Goal: Find contact information: Find contact information

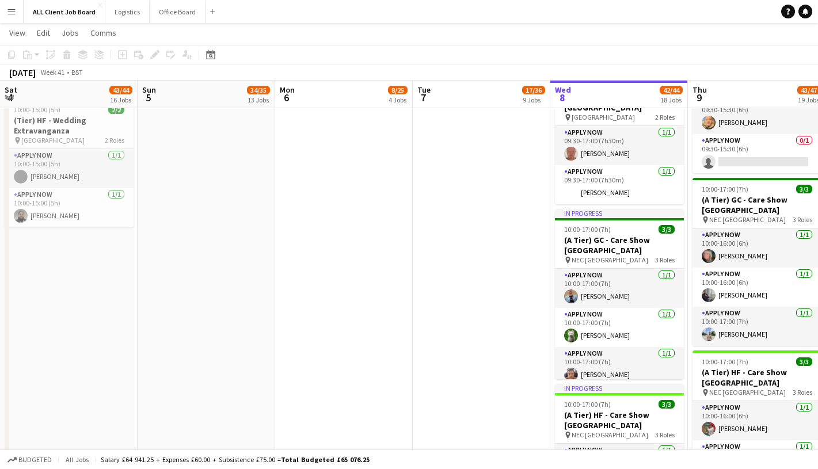
scroll to position [0, 364]
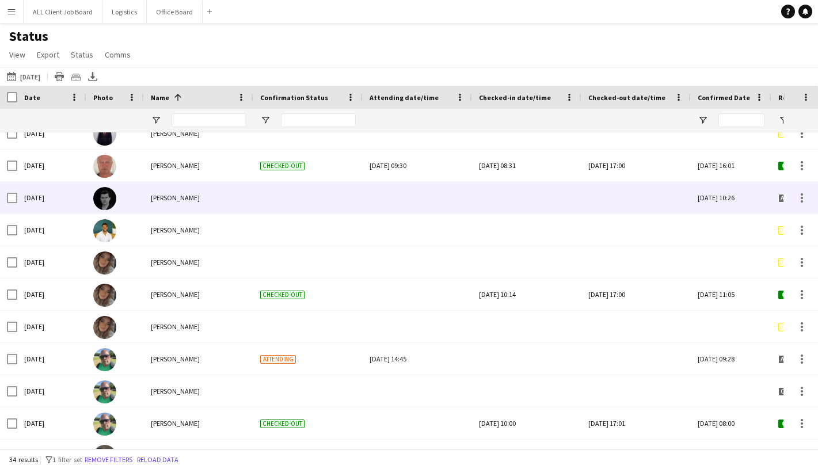
scroll to position [461, 0]
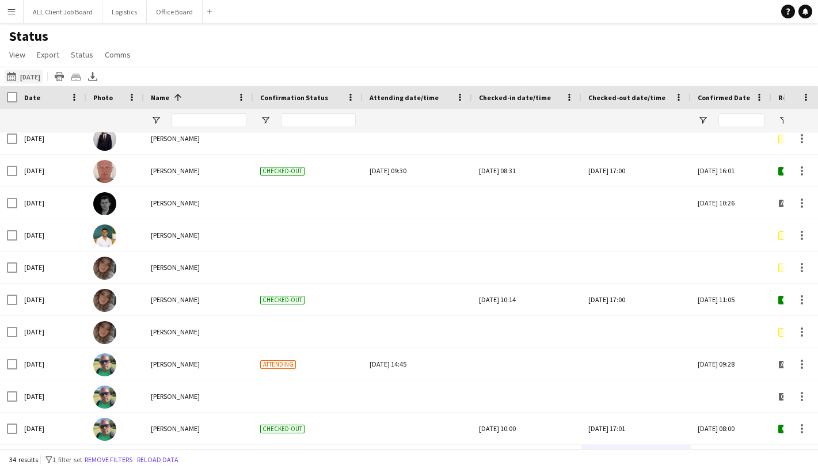
click at [43, 75] on button "08-10-2025 to 14-10-2025 Yesterday" at bounding box center [24, 77] width 38 height 14
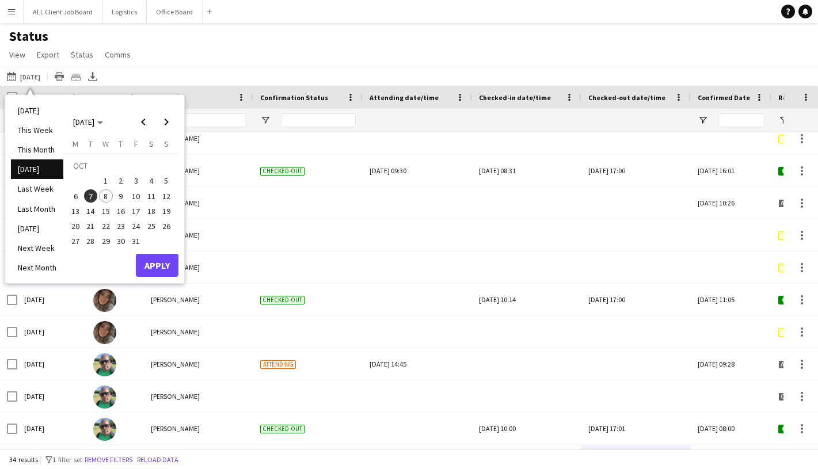
click at [105, 194] on span "8" at bounding box center [106, 196] width 14 height 14
click at [150, 267] on button "Apply" at bounding box center [157, 265] width 43 height 23
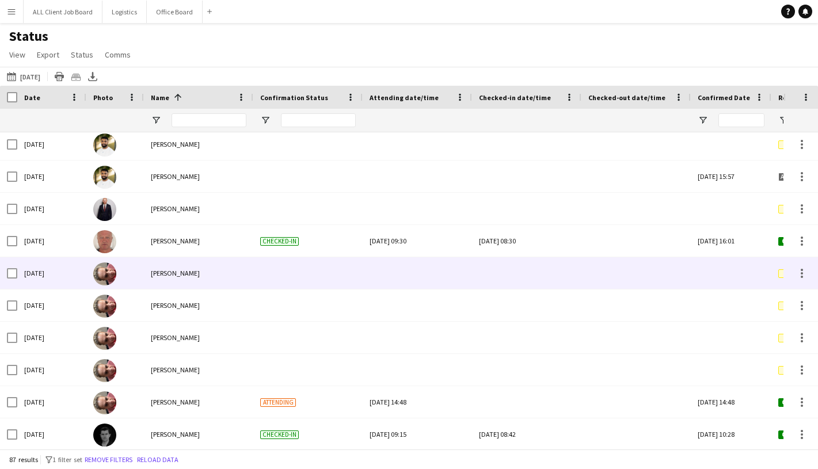
scroll to position [0, 0]
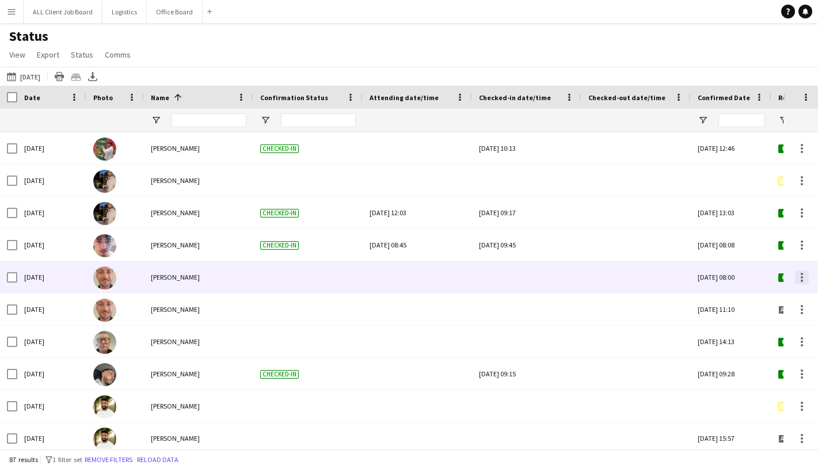
click at [802, 277] on div at bounding box center [802, 277] width 2 height 2
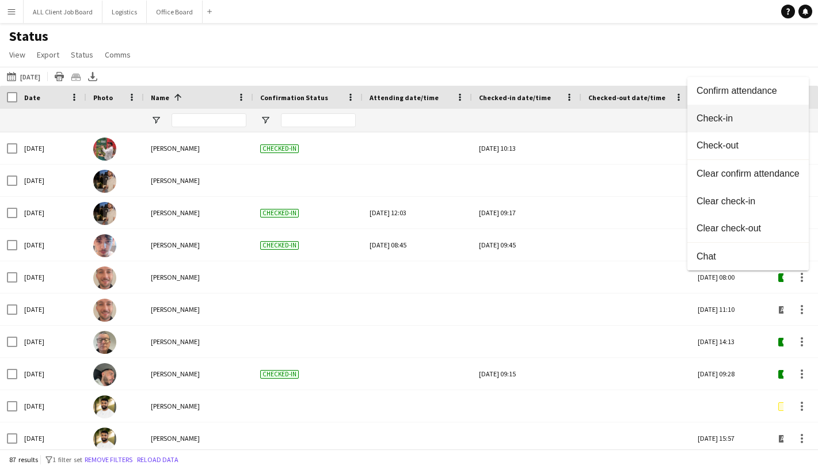
click at [718, 115] on span "Check-in" at bounding box center [748, 118] width 103 height 10
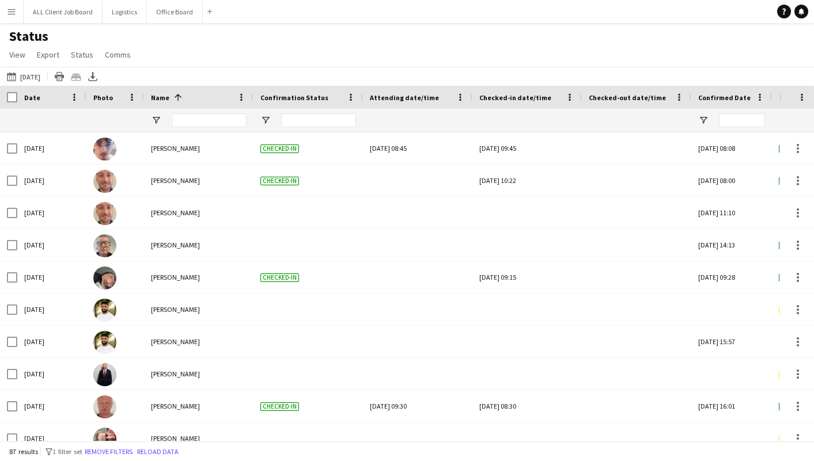
scroll to position [677, 0]
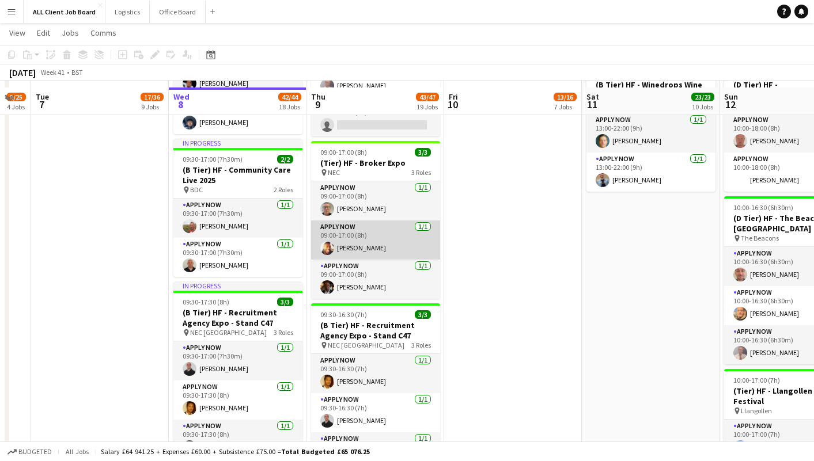
scroll to position [1296, 0]
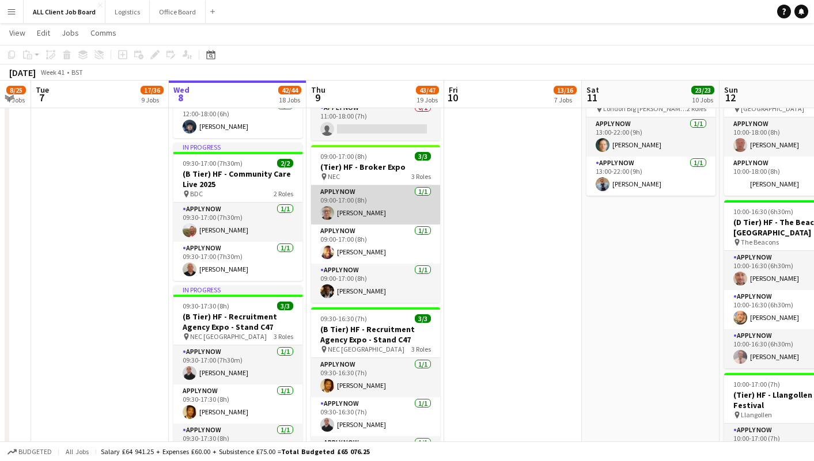
click at [350, 199] on app-card-role "APPLY NOW 1/1 09:00-17:00 (8h) Gary Sargeant" at bounding box center [375, 204] width 129 height 39
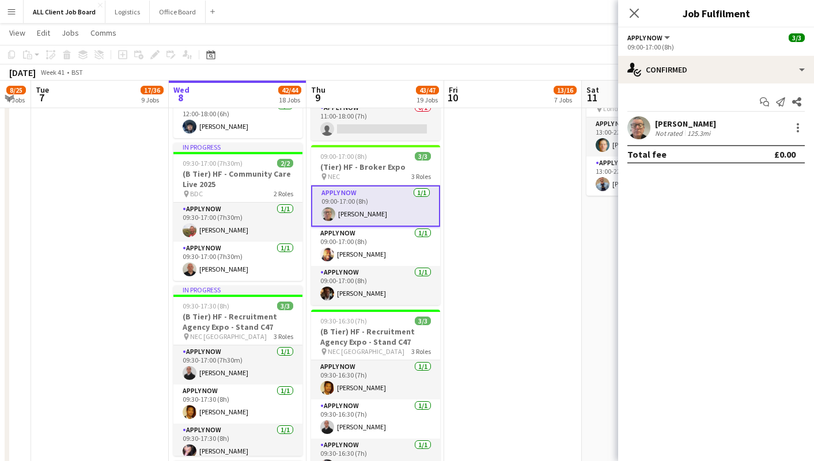
click at [633, 125] on app-user-avatar at bounding box center [638, 127] width 23 height 23
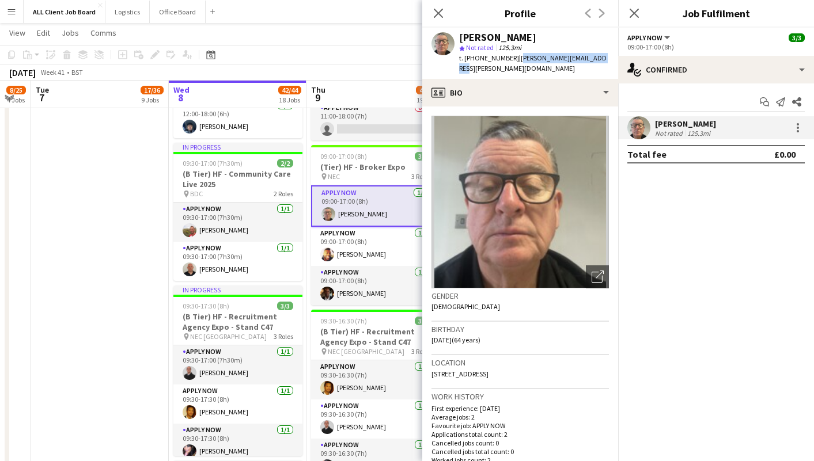
drag, startPoint x: 517, startPoint y: 59, endPoint x: 595, endPoint y: 62, distance: 78.4
click at [595, 62] on span "| gary.sargeant@yahoo.co.uk" at bounding box center [532, 63] width 147 height 19
copy span "gary.sargeant@yahoo.co.uk"
drag, startPoint x: 465, startPoint y: 57, endPoint x: 512, endPoint y: 58, distance: 47.2
click at [512, 58] on span "t. +4407943041652" at bounding box center [489, 58] width 60 height 9
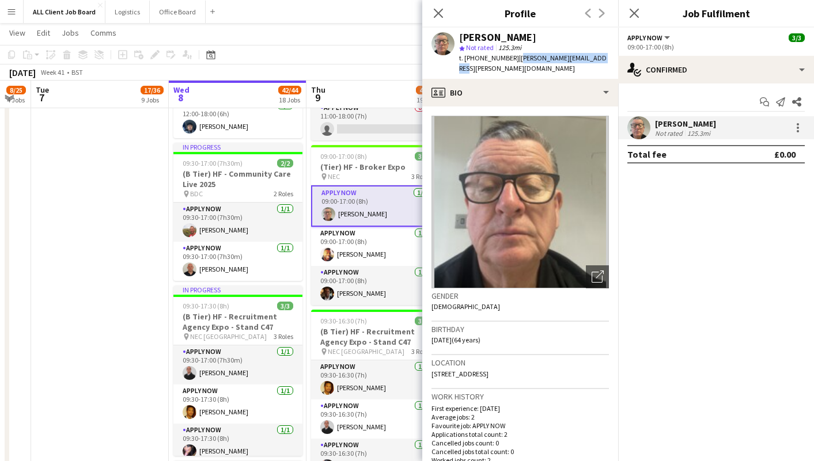
copy span "+4407943041652"
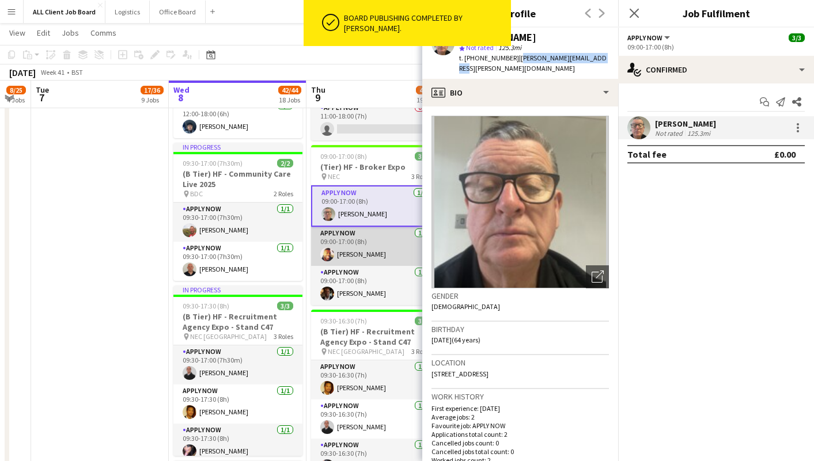
click at [360, 248] on app-card-role "APPLY NOW 1/1 09:00-17:00 (8h) Austin Currithers" at bounding box center [375, 246] width 129 height 39
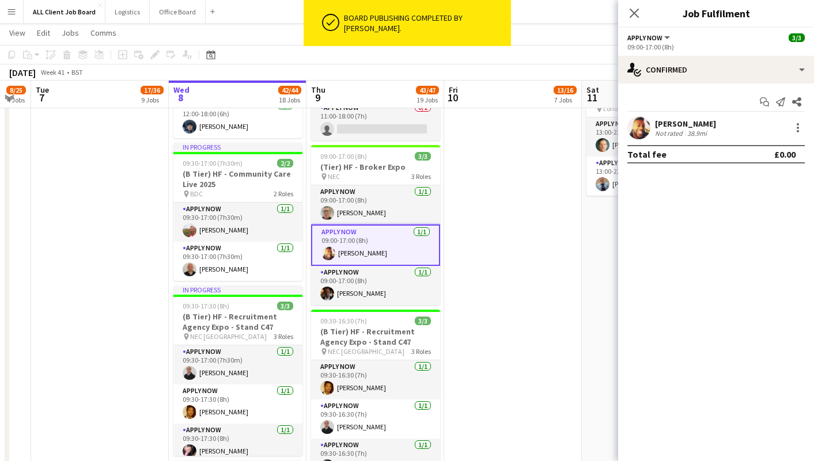
click at [642, 129] on app-user-avatar at bounding box center [638, 127] width 23 height 23
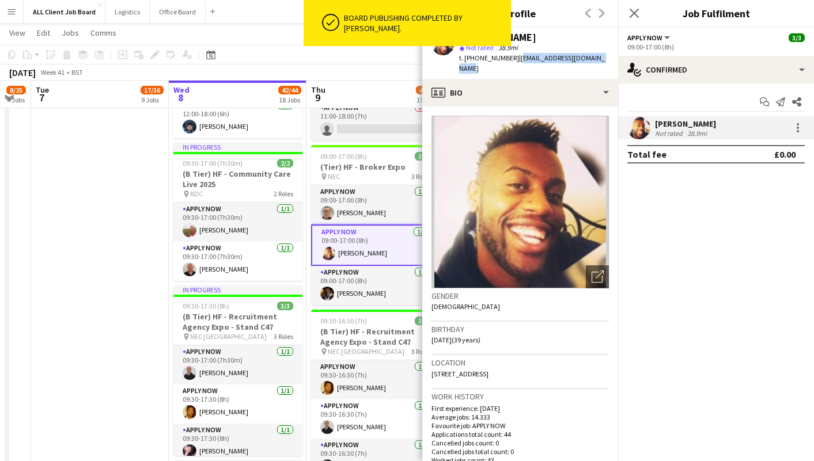
drag, startPoint x: 514, startPoint y: 59, endPoint x: 604, endPoint y: 64, distance: 90.0
click at [604, 64] on div "Austin Currithers star Not rated 38.9mi t. +447391939478 | austincurrithers@gma…" at bounding box center [520, 53] width 196 height 51
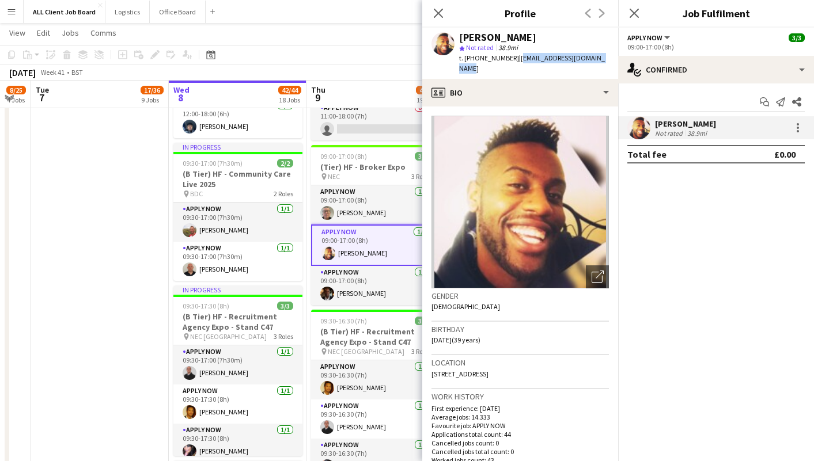
copy span "austincurrithers@gmail.com"
drag, startPoint x: 463, startPoint y: 59, endPoint x: 509, endPoint y: 60, distance: 45.5
click at [509, 60] on span "t. +447391939478" at bounding box center [489, 58] width 60 height 9
copy span "+447391939478"
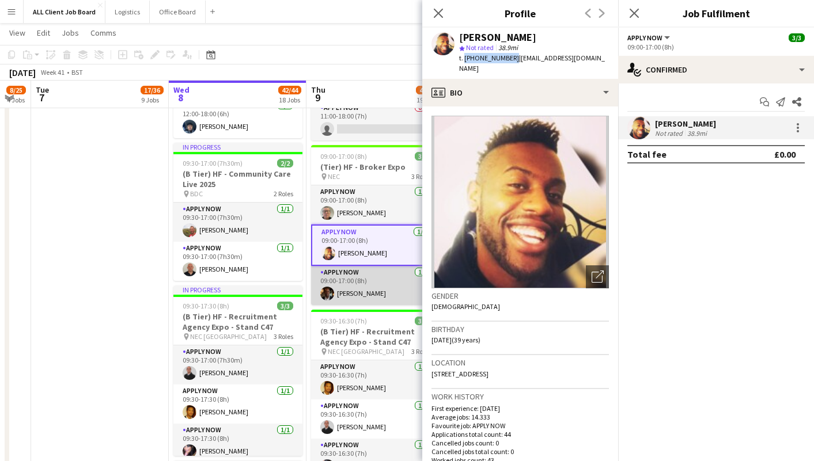
click at [356, 277] on app-card-role "APPLY NOW 1/1 09:00-17:00 (8h) Marlon Mckay-Fox" at bounding box center [375, 285] width 129 height 39
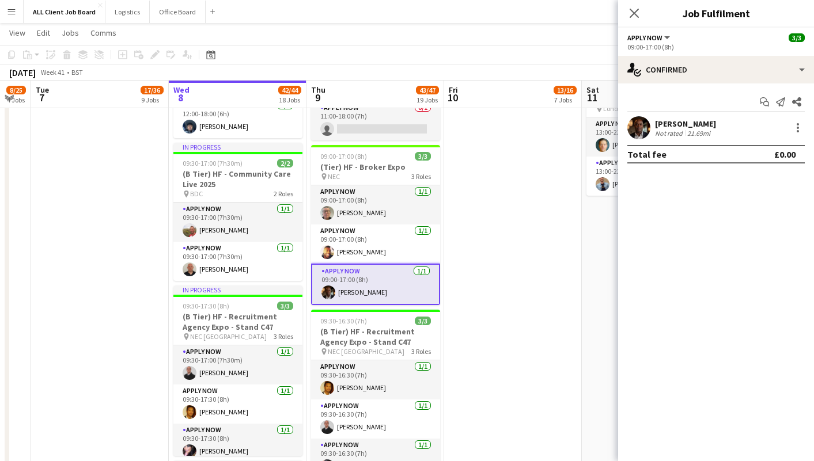
click at [632, 124] on app-user-avatar at bounding box center [638, 127] width 23 height 23
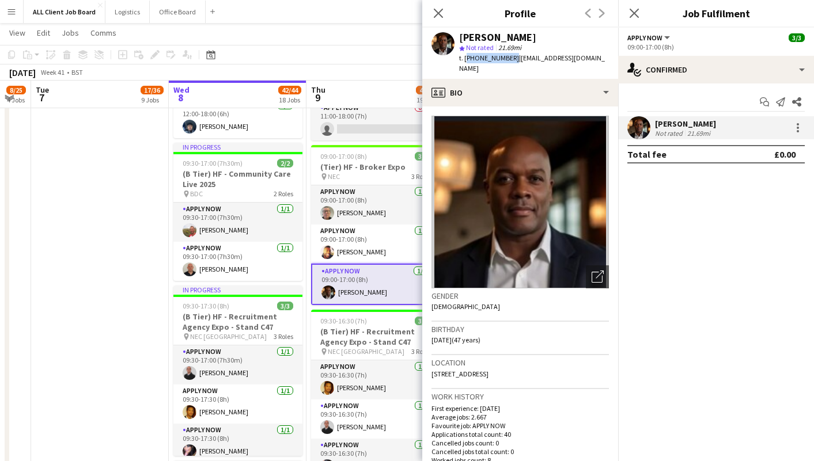
drag, startPoint x: 465, startPoint y: 59, endPoint x: 509, endPoint y: 58, distance: 43.8
click at [509, 58] on span "t. +447956260363" at bounding box center [489, 58] width 60 height 9
copy span "+447956260363"
drag, startPoint x: 515, startPoint y: 56, endPoint x: 597, endPoint y: 57, distance: 81.8
click at [597, 57] on span "| marlonmckayfox@gmail.com" at bounding box center [532, 63] width 146 height 19
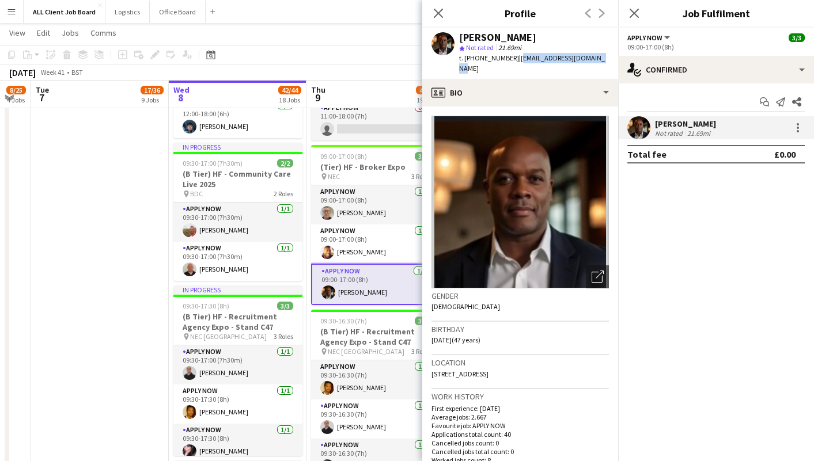
copy span "marlonmckayfox@gmail.com"
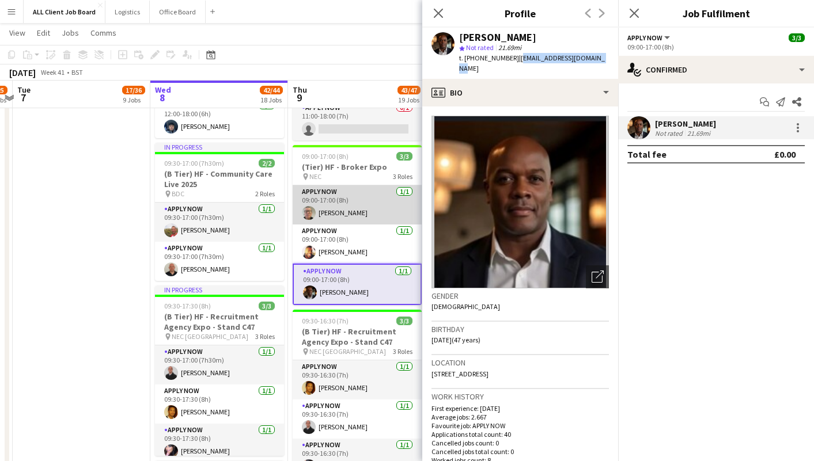
scroll to position [0, 405]
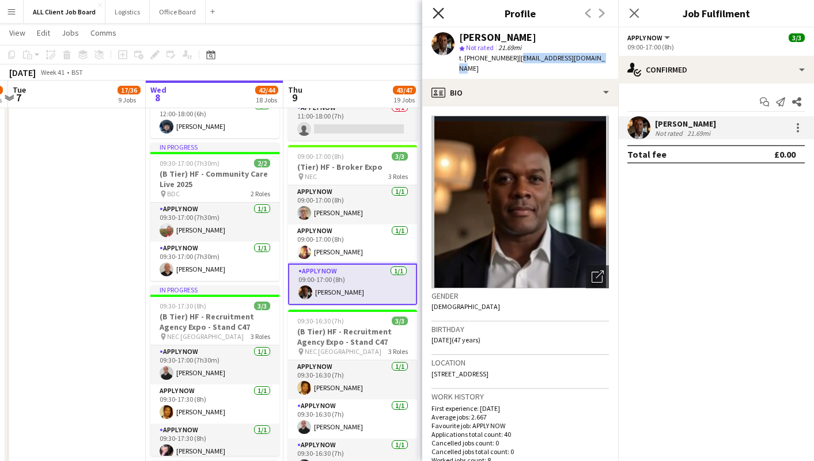
click at [441, 9] on icon "Close pop-in" at bounding box center [438, 12] width 11 height 11
